Goal: Navigation & Orientation: Find specific page/section

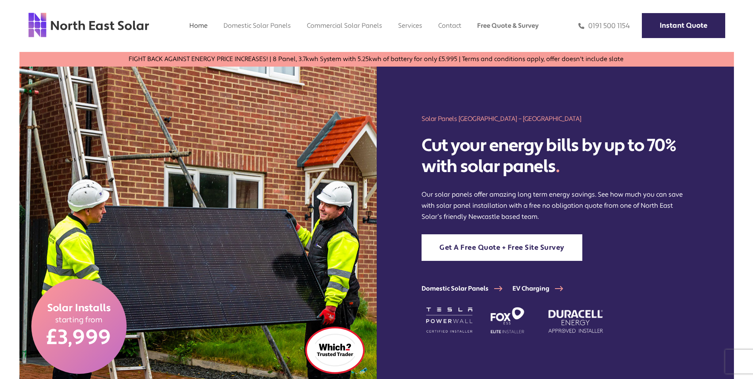
click at [259, 24] on link "Domestic Solar Panels" at bounding box center [256, 25] width 67 height 8
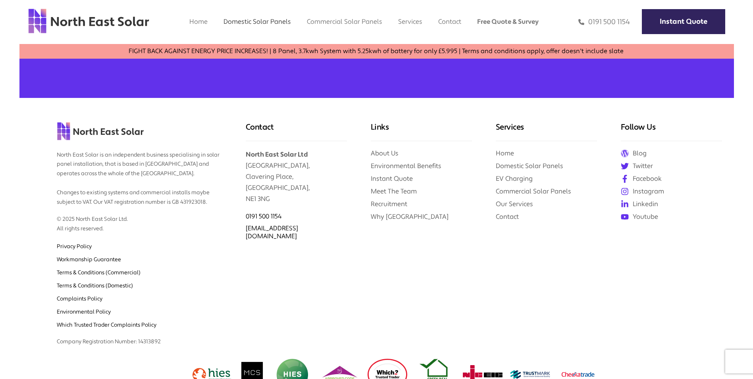
scroll to position [2052, 0]
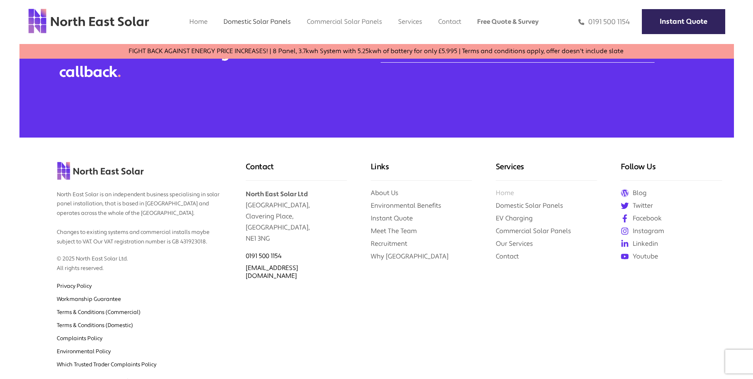
click at [508, 196] on link "Home" at bounding box center [505, 193] width 18 height 8
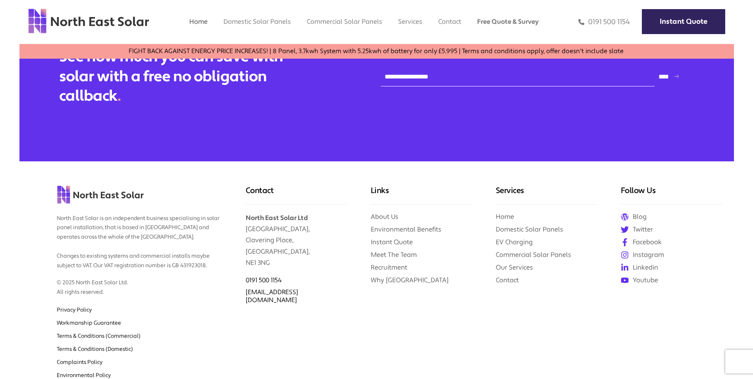
scroll to position [3333, 0]
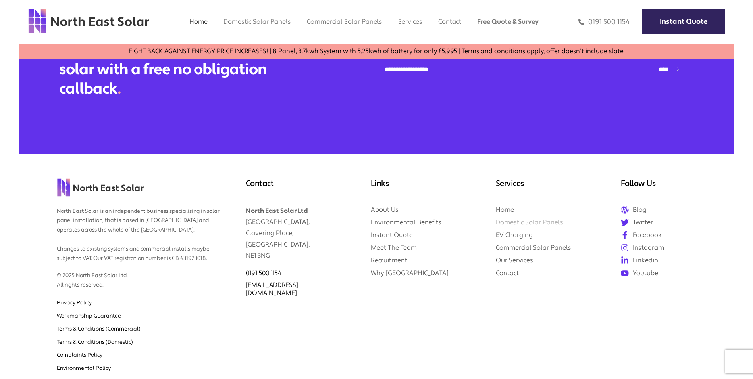
click at [512, 218] on link "Domestic Solar Panels" at bounding box center [529, 222] width 67 height 8
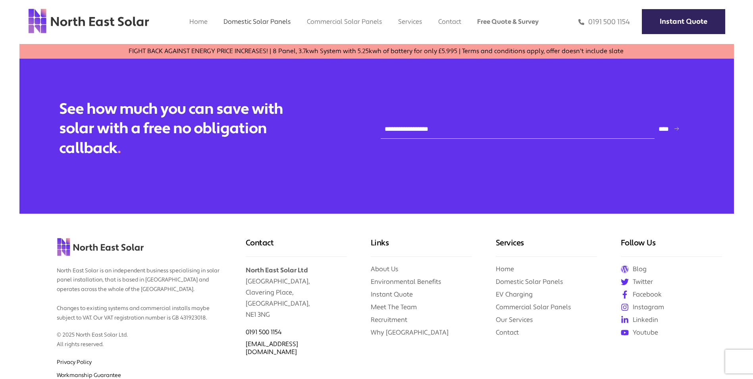
scroll to position [1984, 0]
